Goal: Task Accomplishment & Management: Manage account settings

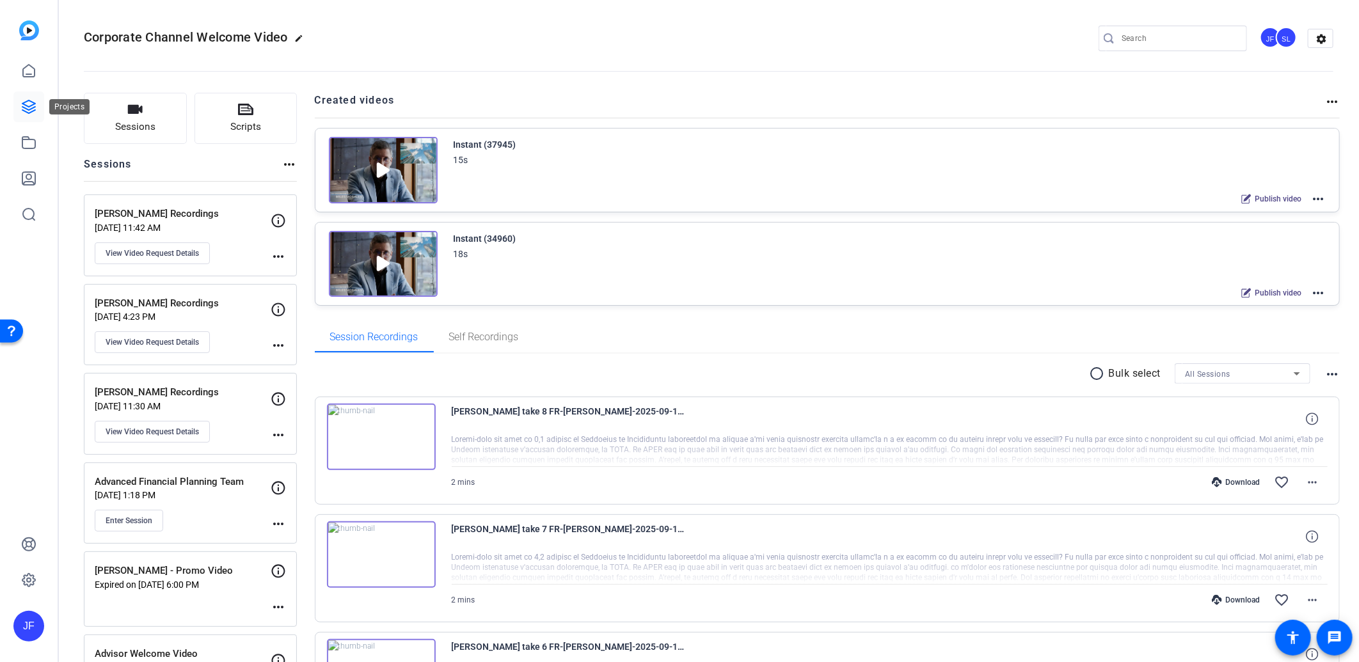
click at [33, 111] on icon at bounding box center [28, 106] width 13 height 13
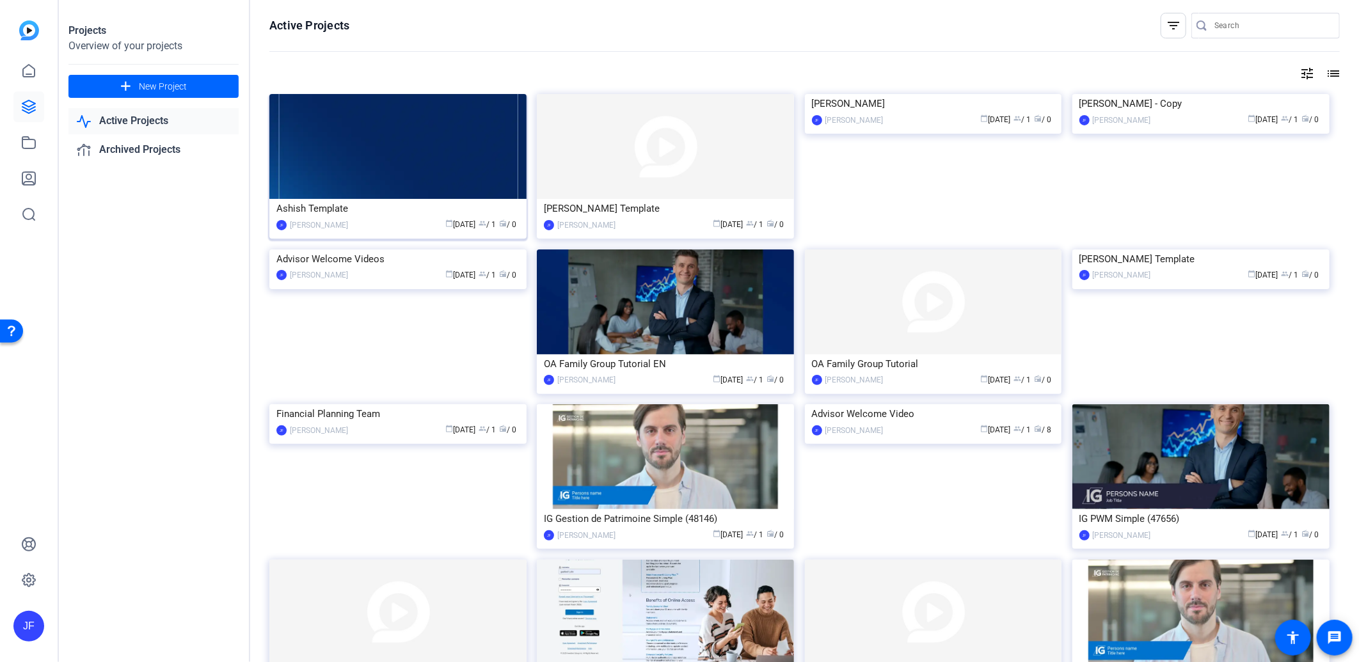
click at [398, 168] on img at bounding box center [397, 146] width 257 height 105
click at [413, 404] on img at bounding box center [397, 404] width 257 height 0
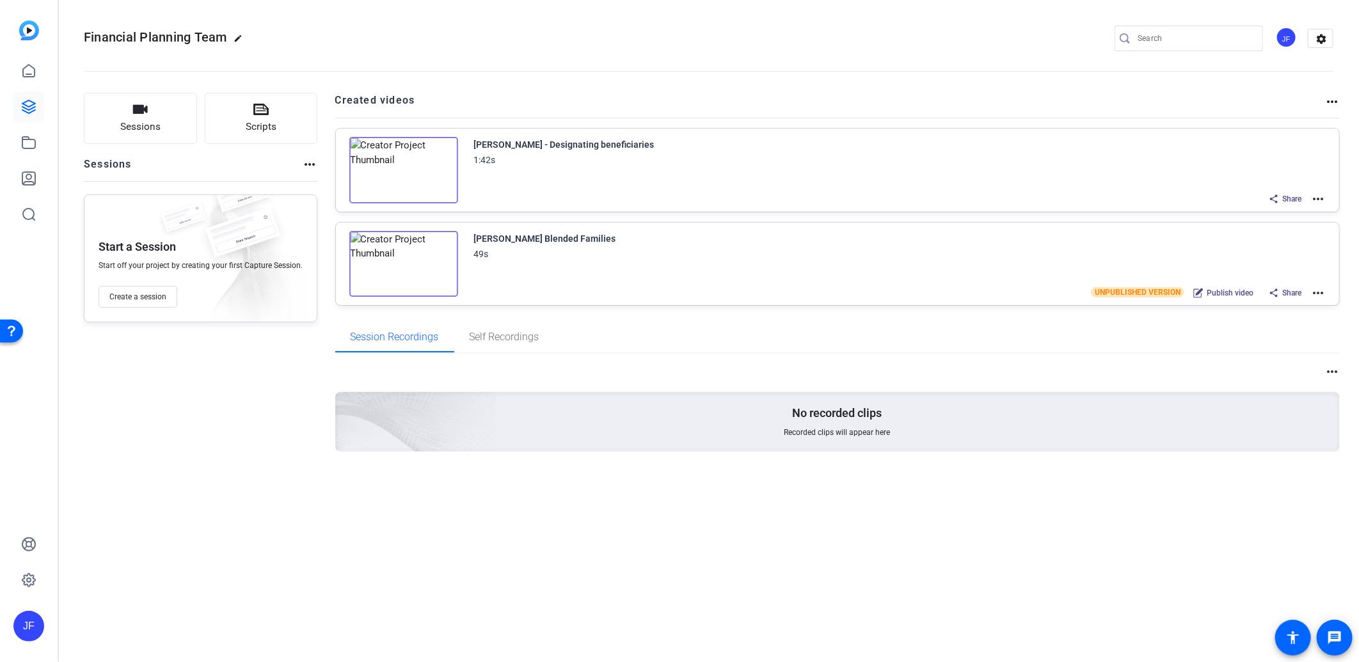
click at [1323, 201] on mat-icon "more_horiz" at bounding box center [1318, 198] width 15 height 15
click at [1283, 216] on span "Edit in Creator" at bounding box center [1271, 213] width 89 height 15
click at [1313, 192] on mat-icon "more_horiz" at bounding box center [1318, 198] width 15 height 15
click at [1277, 209] on span "Edit in Creator" at bounding box center [1271, 213] width 89 height 15
click at [1316, 188] on mat-icon "more_horiz" at bounding box center [1318, 192] width 15 height 15
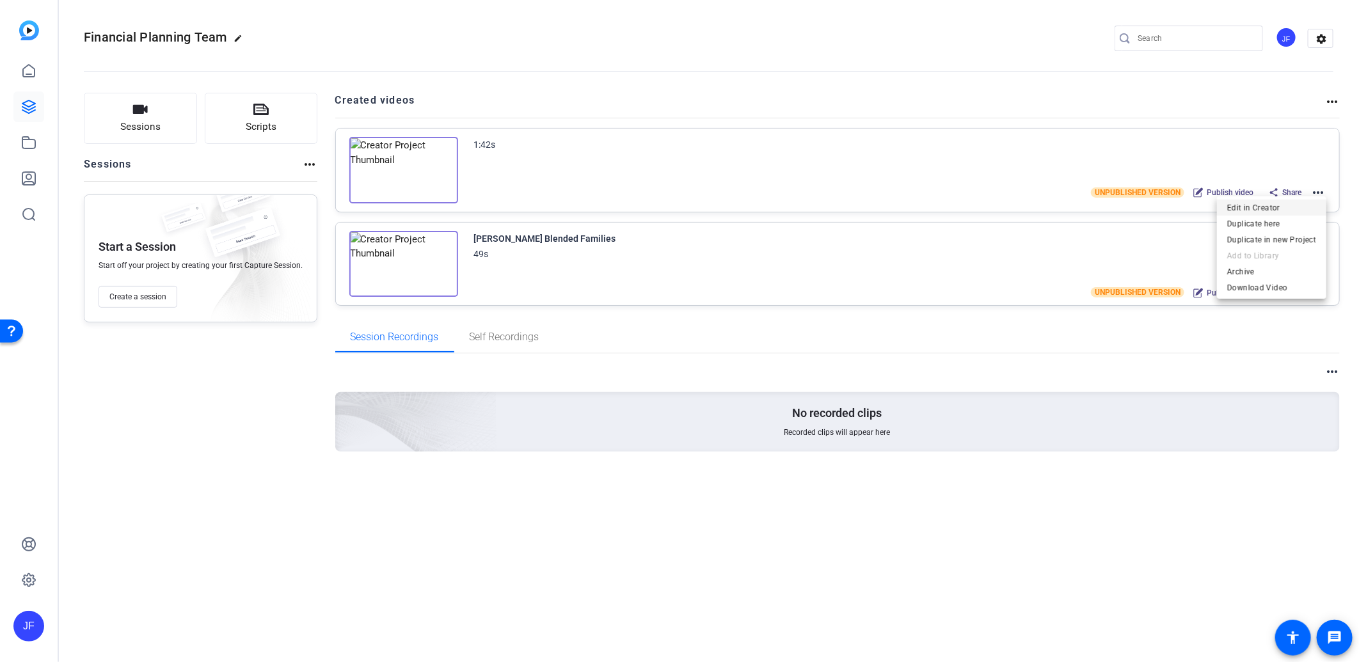
click at [1277, 205] on span "Edit in Creator" at bounding box center [1271, 207] width 89 height 15
click at [1325, 189] on mat-icon "more_horiz" at bounding box center [1318, 192] width 15 height 15
click at [1266, 271] on span "Archive" at bounding box center [1271, 271] width 89 height 15
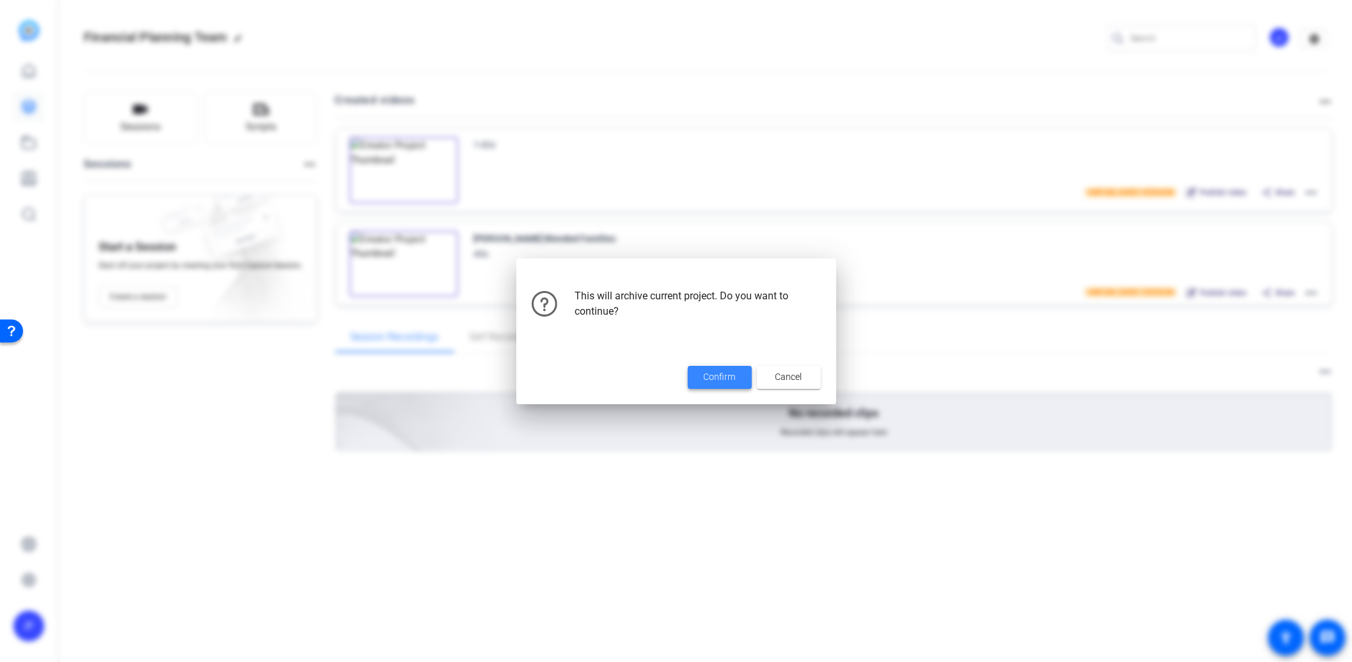
click at [737, 379] on span at bounding box center [720, 377] width 64 height 31
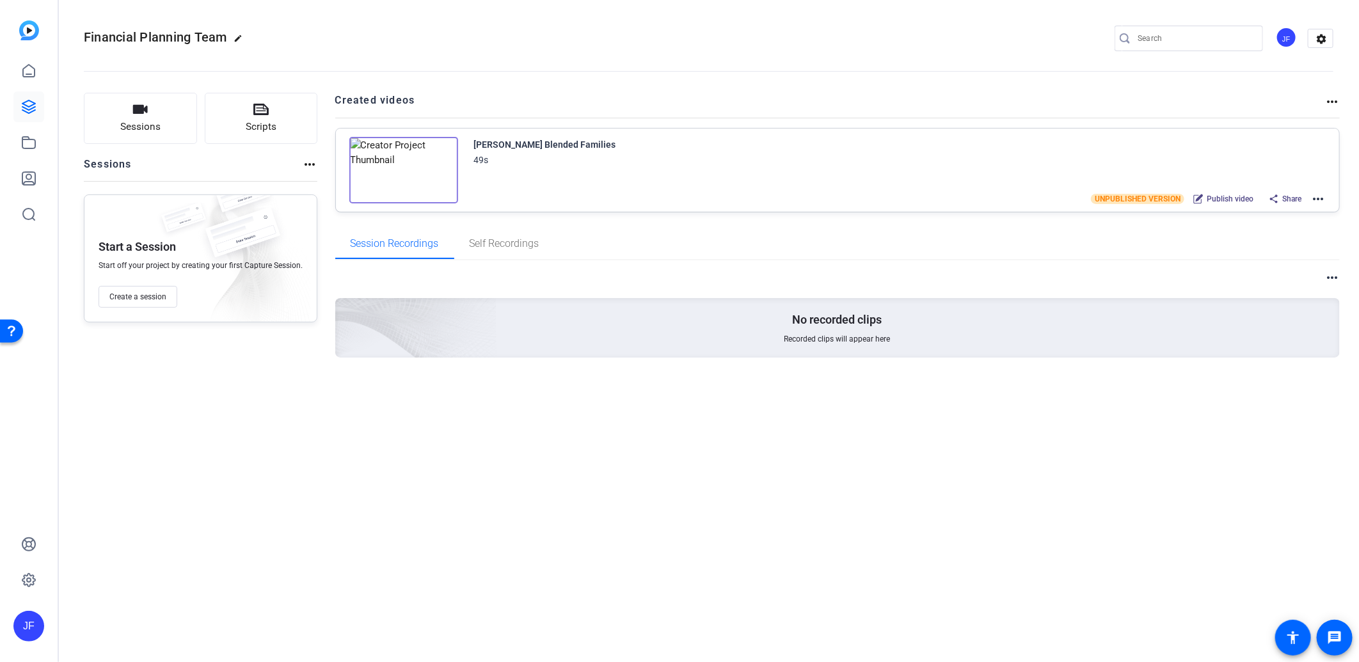
click at [1321, 202] on mat-icon "more_horiz" at bounding box center [1318, 198] width 15 height 15
click at [1274, 213] on span "Edit in Creator" at bounding box center [1271, 213] width 89 height 15
